Goal: Information Seeking & Learning: Check status

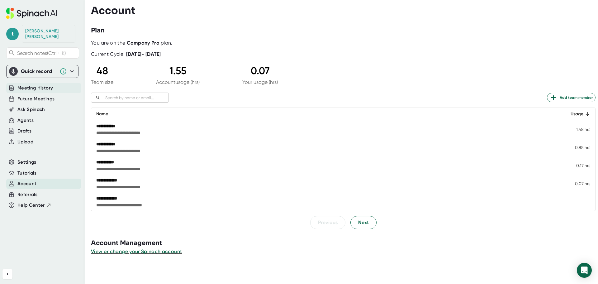
click at [36, 84] on span "Meeting History" at bounding box center [35, 87] width 36 height 7
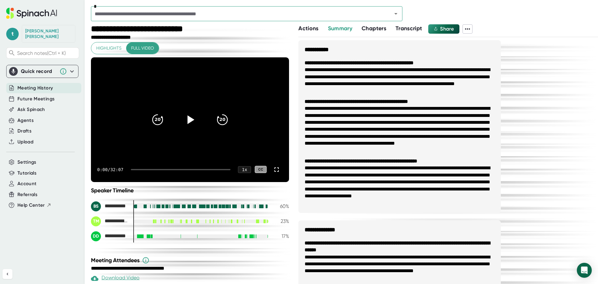
click at [179, 16] on input "text" at bounding box center [237, 13] width 289 height 9
click at [217, 14] on input "text" at bounding box center [237, 13] width 289 height 9
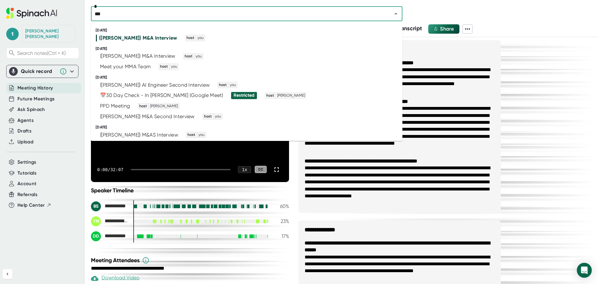
type input "****"
